Goal: Transaction & Acquisition: Purchase product/service

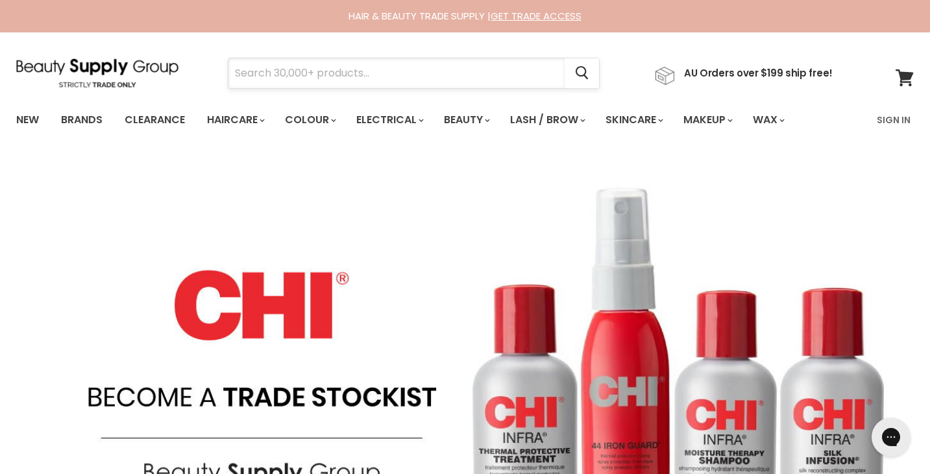
click at [279, 74] on input "Search" at bounding box center [396, 73] width 336 height 30
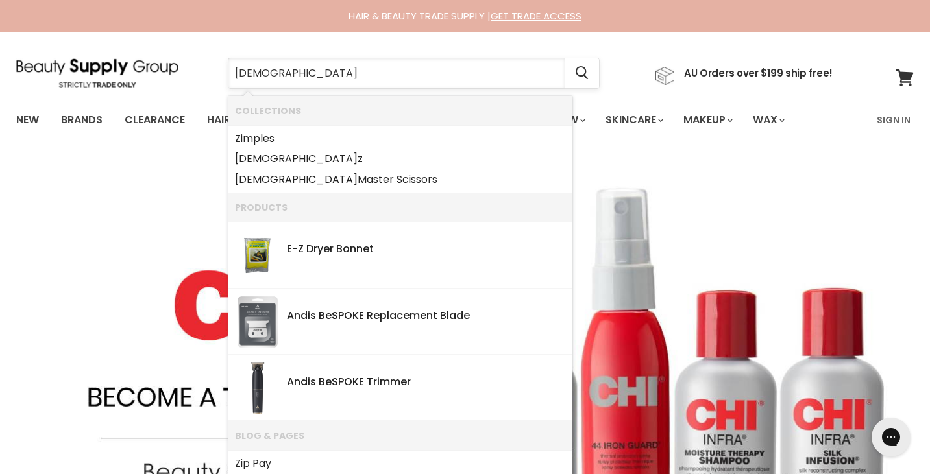
type input "[PERSON_NAME]"
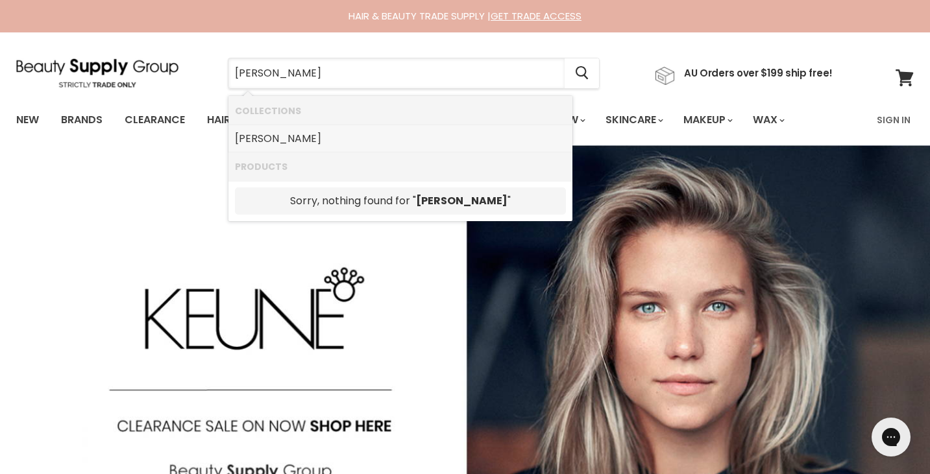
click at [247, 139] on b "[PERSON_NAME]" at bounding box center [278, 138] width 86 height 15
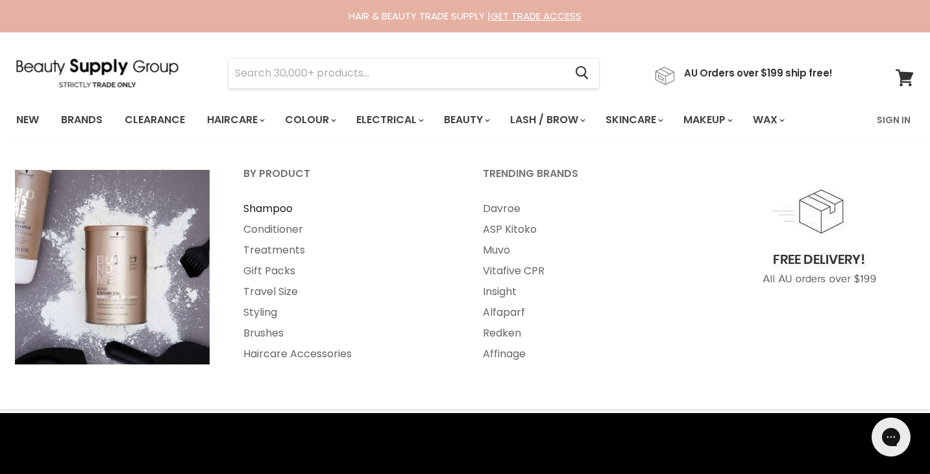
click at [268, 205] on link "Shampoo" at bounding box center [345, 209] width 237 height 21
